Goal: Information Seeking & Learning: Learn about a topic

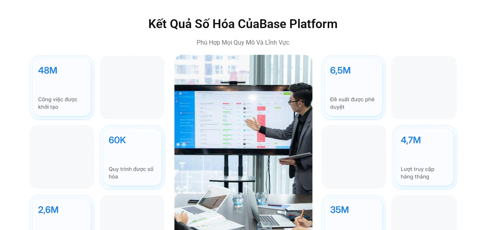
scroll to position [2010, 0]
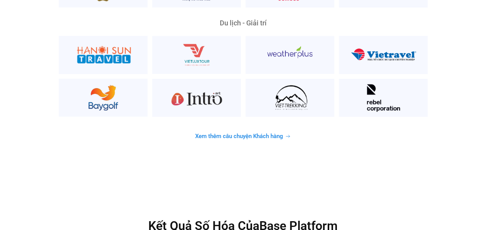
click at [221, 133] on span "Xem thêm câu chuyện Khách hàng" at bounding box center [239, 136] width 88 height 6
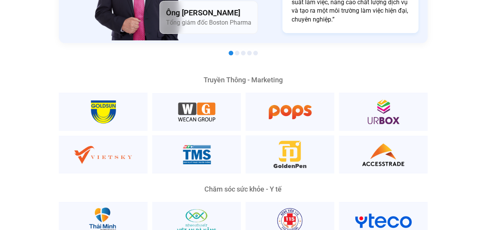
scroll to position [805, 0]
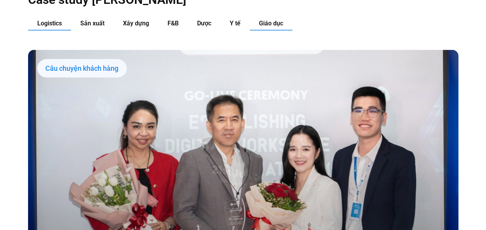
click at [265, 20] on span "Giáo dục" at bounding box center [271, 23] width 24 height 7
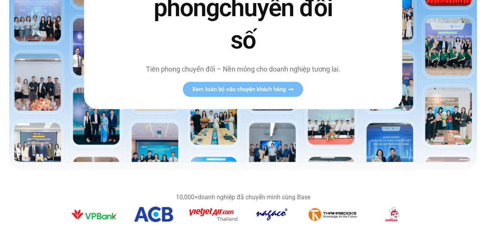
scroll to position [0, 0]
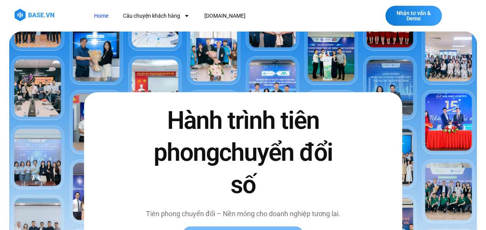
click at [47, 12] on img at bounding box center [35, 15] width 40 height 12
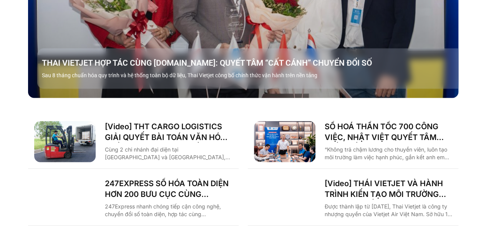
scroll to position [1006, 0]
